Goal: Check status: Check status

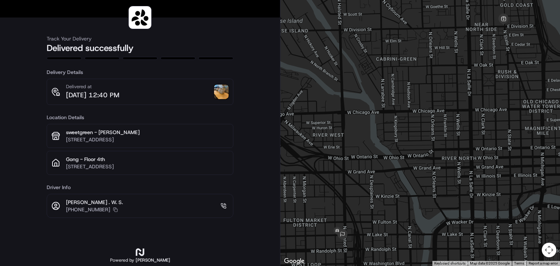
click at [220, 96] on img at bounding box center [221, 92] width 15 height 15
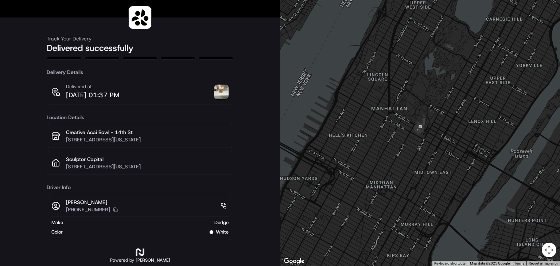
click at [222, 91] on img at bounding box center [221, 92] width 15 height 15
